Goal: Information Seeking & Learning: Learn about a topic

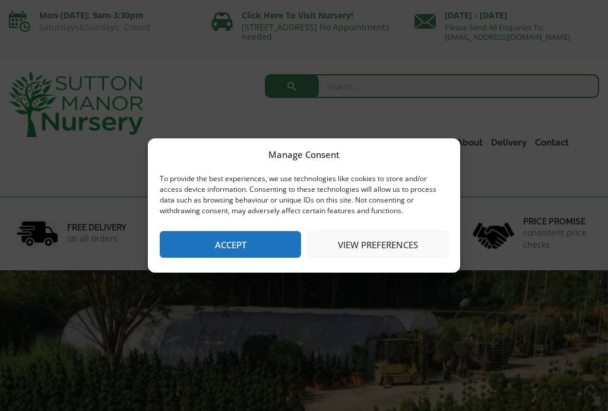
click at [248, 239] on button "Accept" at bounding box center [230, 244] width 141 height 27
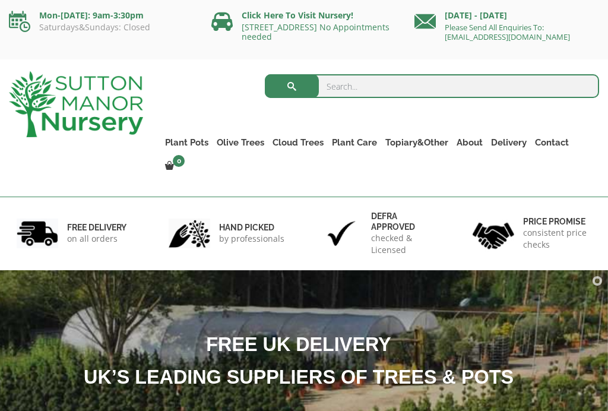
click at [376, 83] on input "search" at bounding box center [432, 86] width 334 height 24
type input "Acre tree"
click at [291, 86] on button "submit" at bounding box center [292, 86] width 54 height 24
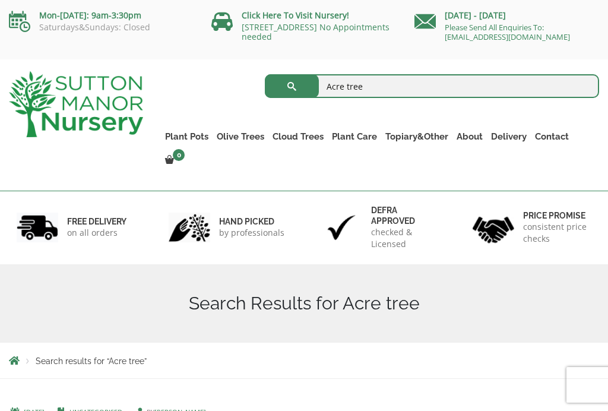
click at [346, 85] on input "Acre tree" at bounding box center [432, 86] width 334 height 24
type input "Acer tree"
click at [291, 86] on button "submit" at bounding box center [292, 86] width 54 height 24
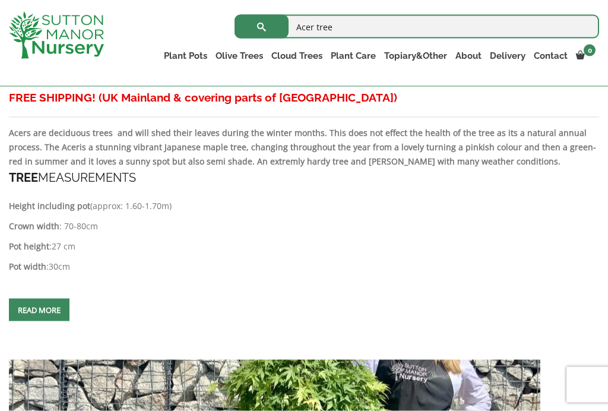
scroll to position [747, 0]
click at [39, 309] on span at bounding box center [39, 309] width 0 height 0
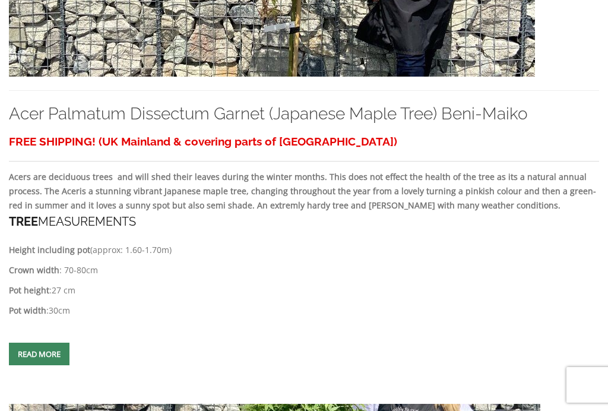
scroll to position [767, 0]
